Goal: Task Accomplishment & Management: Use online tool/utility

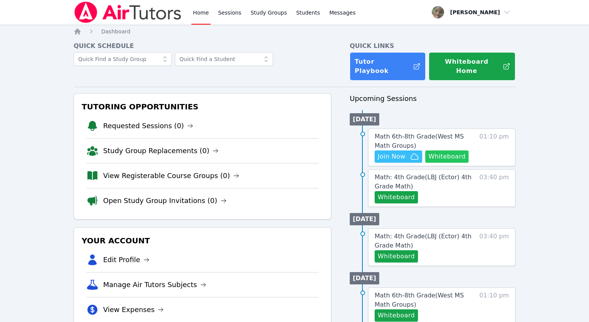
click at [448, 150] on button "Whiteboard" at bounding box center [446, 156] width 43 height 12
click at [390, 133] on span "Math 6th-8th Grade ( West MS Math Groups )" at bounding box center [419, 141] width 89 height 16
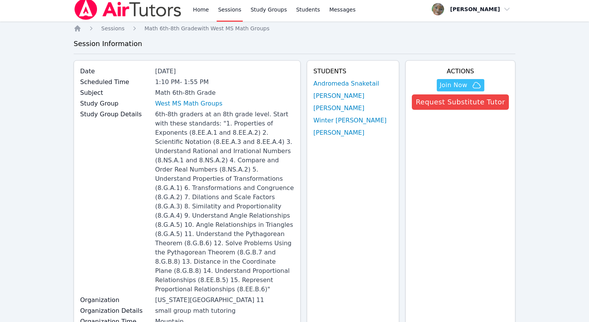
scroll to position [4, 0]
click at [191, 105] on link "West MS Math Groups" at bounding box center [188, 102] width 67 height 9
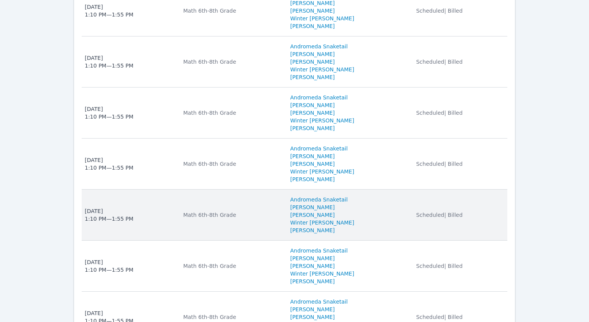
scroll to position [1163, 0]
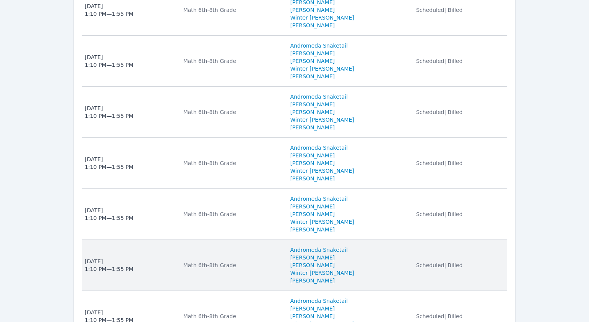
click at [179, 245] on td "Date Thu Oct 2, 2025 1:10 PM — 1:55 PM" at bounding box center [130, 265] width 97 height 51
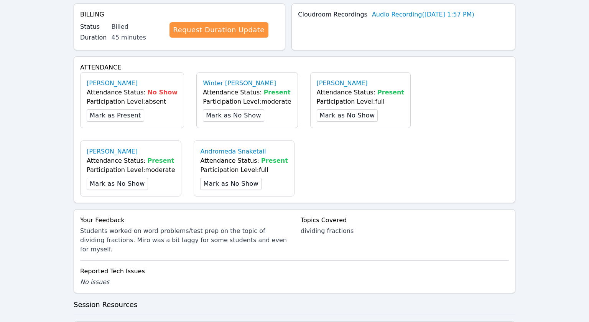
scroll to position [387, 0]
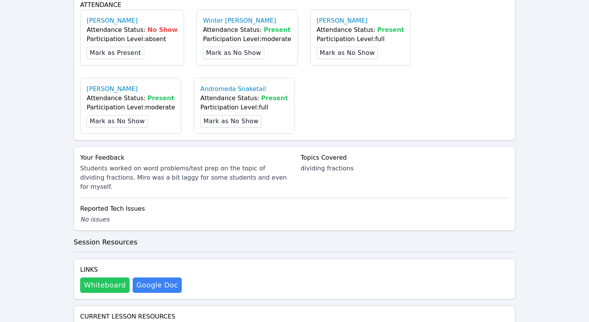
click at [114, 277] on button "Whiteboard" at bounding box center [104, 284] width 49 height 15
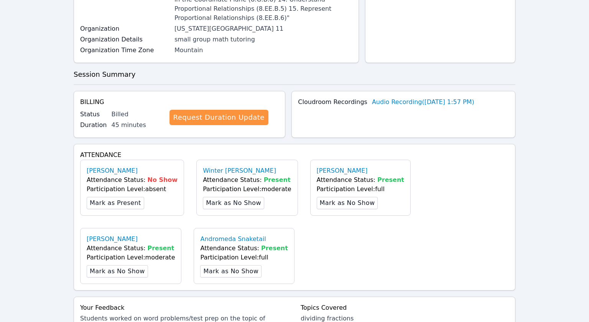
scroll to position [0, 0]
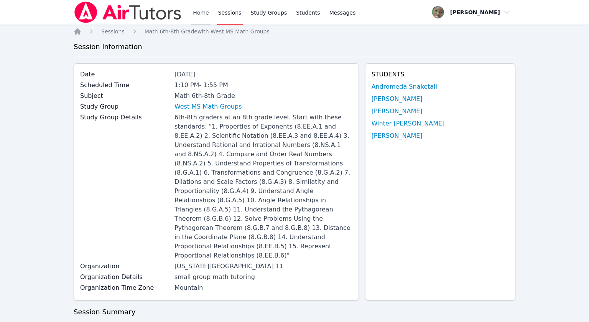
click at [200, 18] on link "Home" at bounding box center [200, 12] width 19 height 25
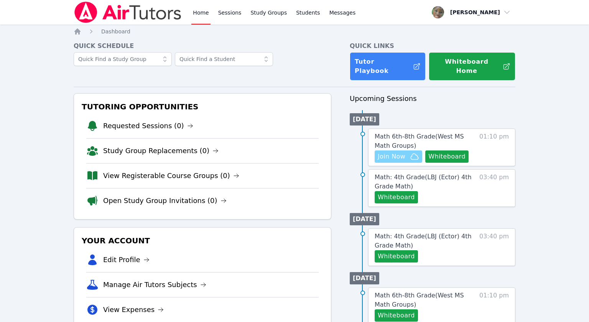
click at [403, 152] on span "Join Now" at bounding box center [392, 156] width 28 height 9
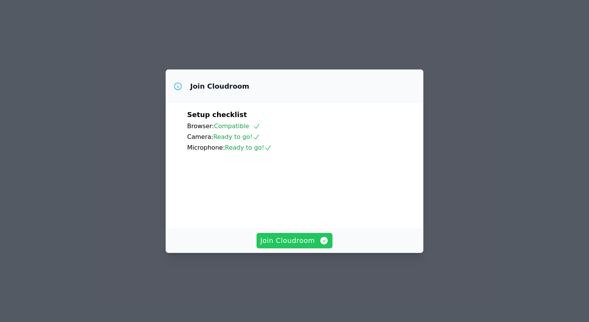
click at [293, 246] on span "Join Cloudroom" at bounding box center [294, 240] width 69 height 11
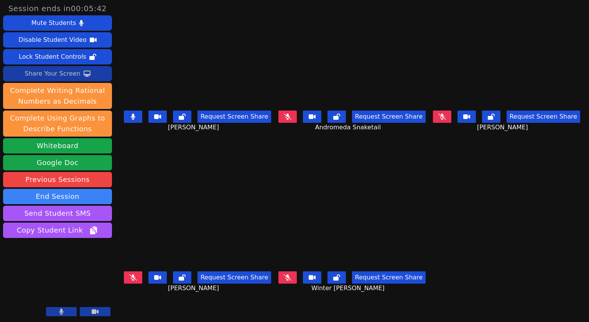
click at [40, 70] on div "Share Your Screen" at bounding box center [53, 73] width 56 height 12
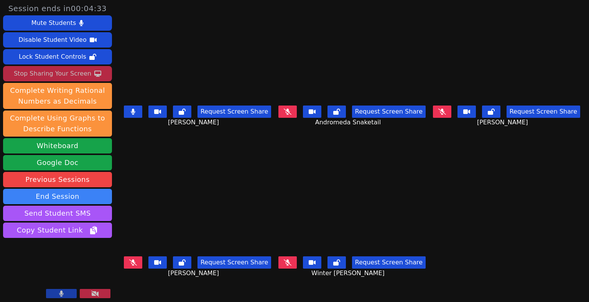
click at [133, 116] on button at bounding box center [133, 111] width 18 height 12
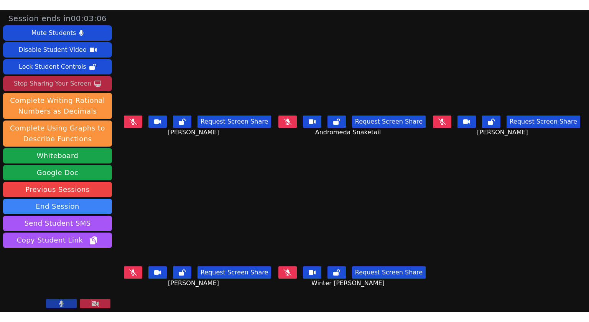
scroll to position [2, 0]
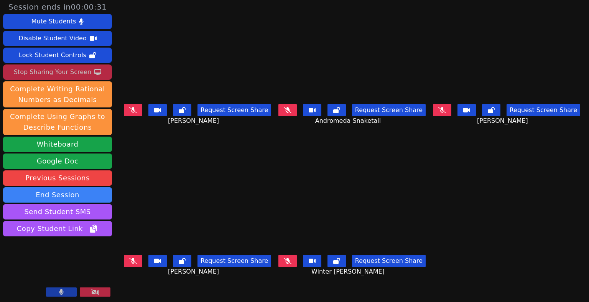
click at [34, 69] on div "Stop Sharing Your Screen" at bounding box center [52, 72] width 77 height 12
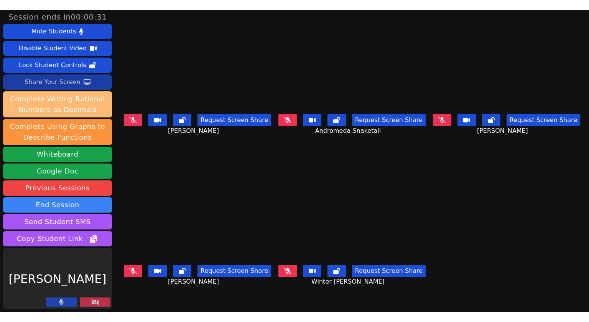
scroll to position [0, 0]
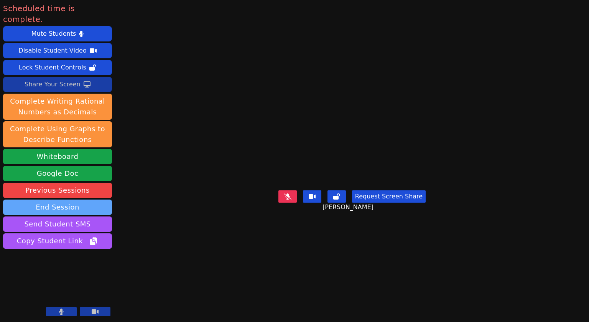
click at [67, 202] on button "End Session" at bounding box center [57, 206] width 109 height 15
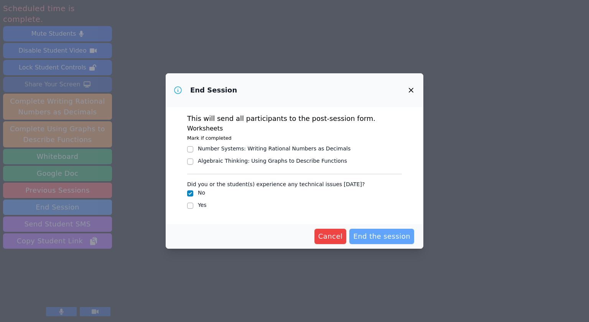
click at [373, 239] on span "End the session" at bounding box center [381, 236] width 57 height 11
